Goal: Task Accomplishment & Management: Manage account settings

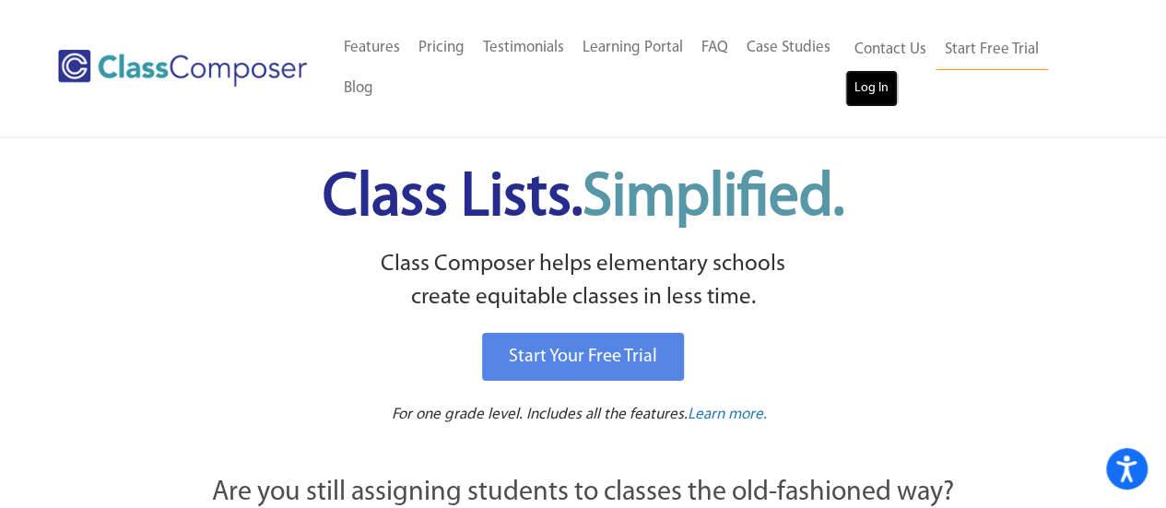
click at [879, 91] on link "Log In" at bounding box center [871, 88] width 53 height 37
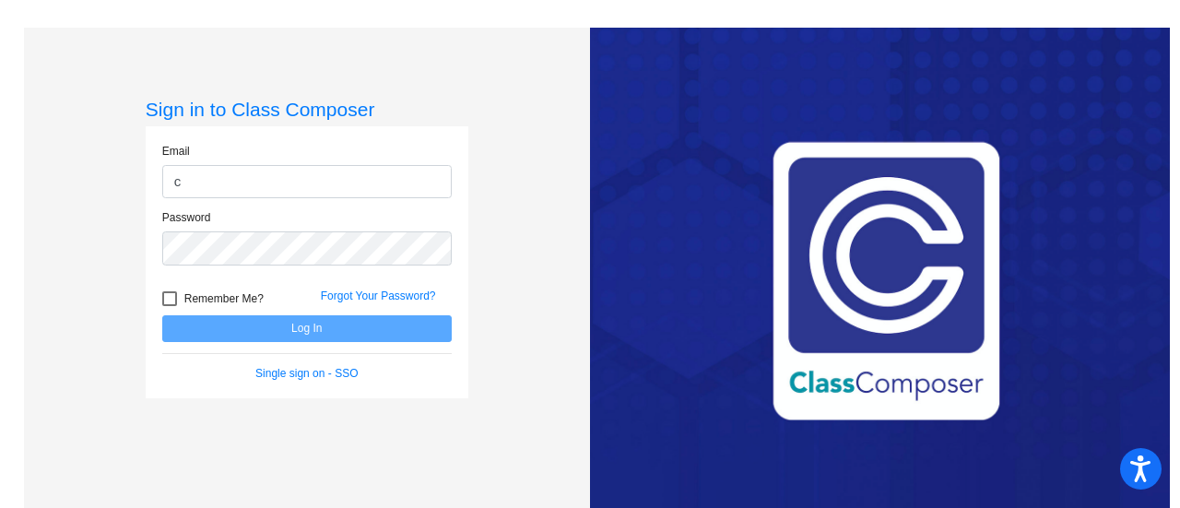
type input "ckanarick2@schools.nyc.gov"
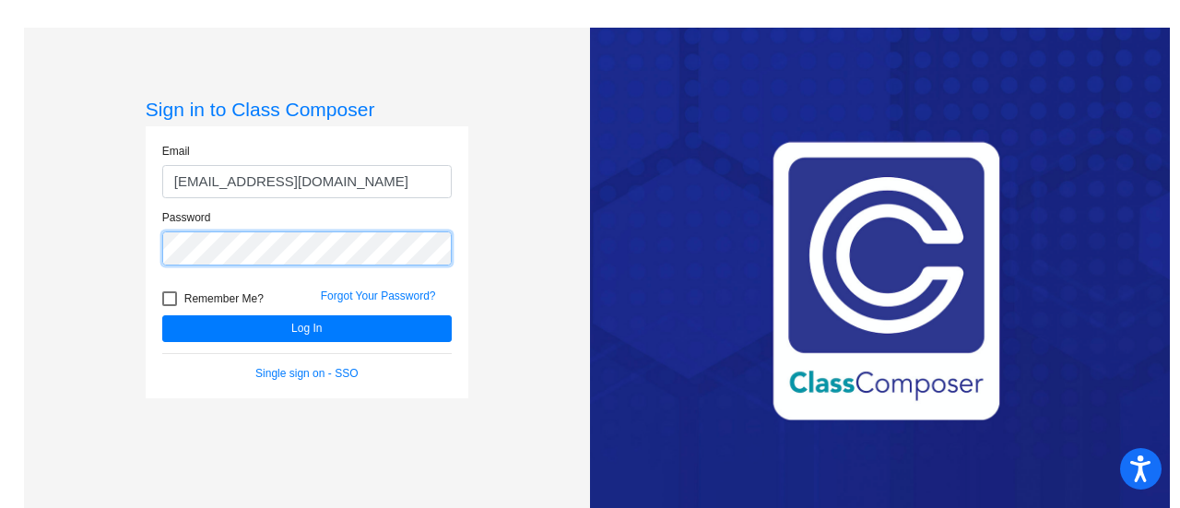
click at [162, 315] on button "Log In" at bounding box center [306, 328] width 289 height 27
click at [146, 244] on div "Email ckanarick2@schools.nyc.gov Password Remember Me? Forgot Your Password? Lo…" at bounding box center [307, 262] width 323 height 272
click at [162, 315] on button "Log In" at bounding box center [306, 328] width 289 height 27
